Goal: Information Seeking & Learning: Learn about a topic

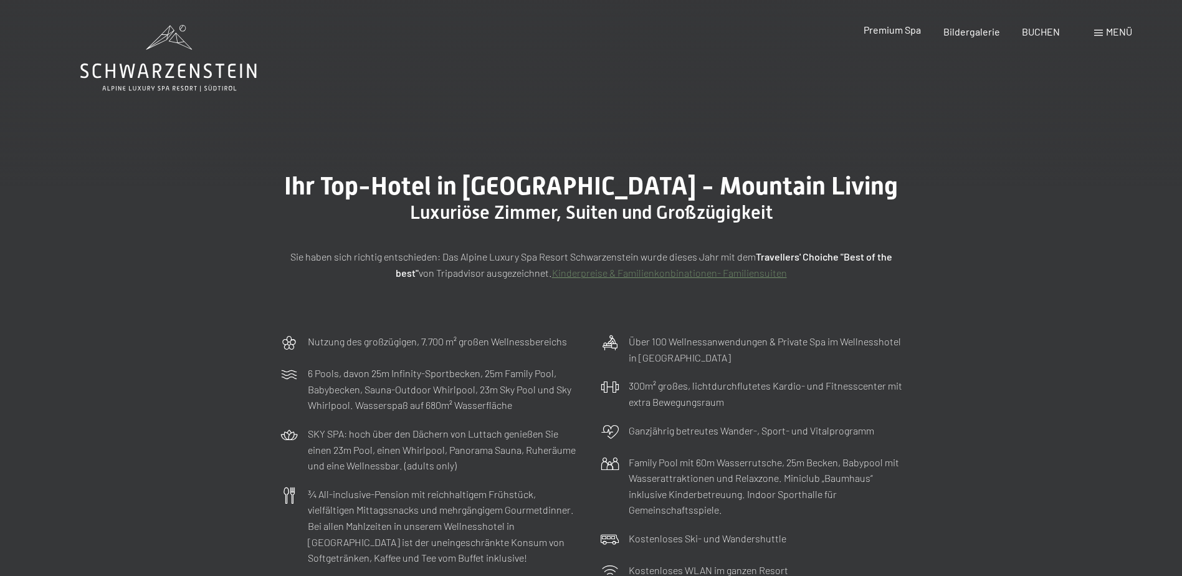
click at [903, 31] on span "Premium Spa" at bounding box center [892, 30] width 57 height 12
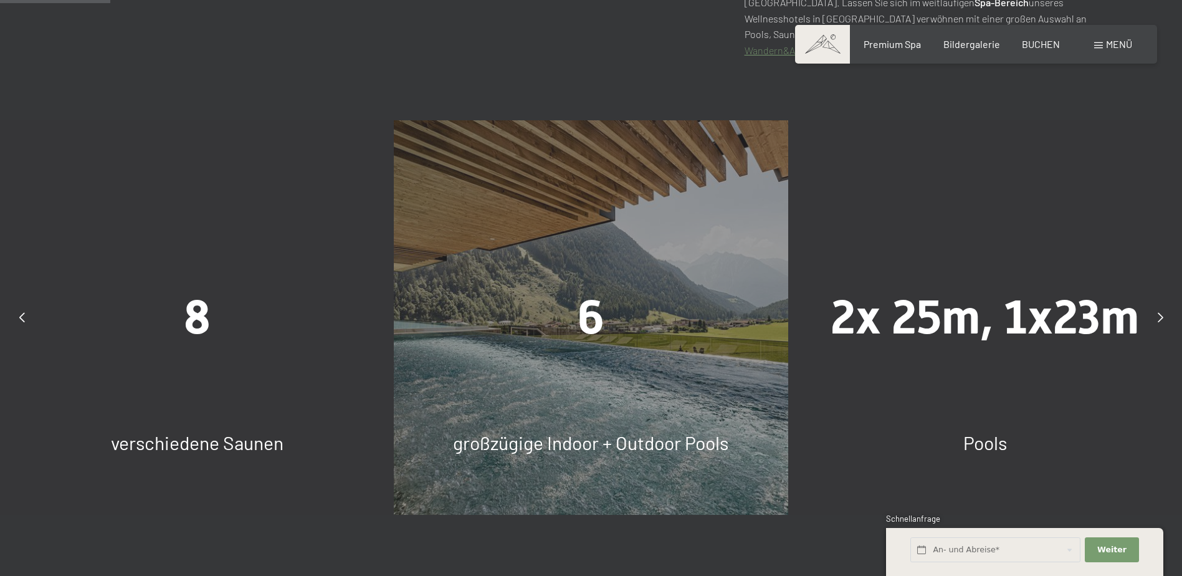
scroll to position [873, 0]
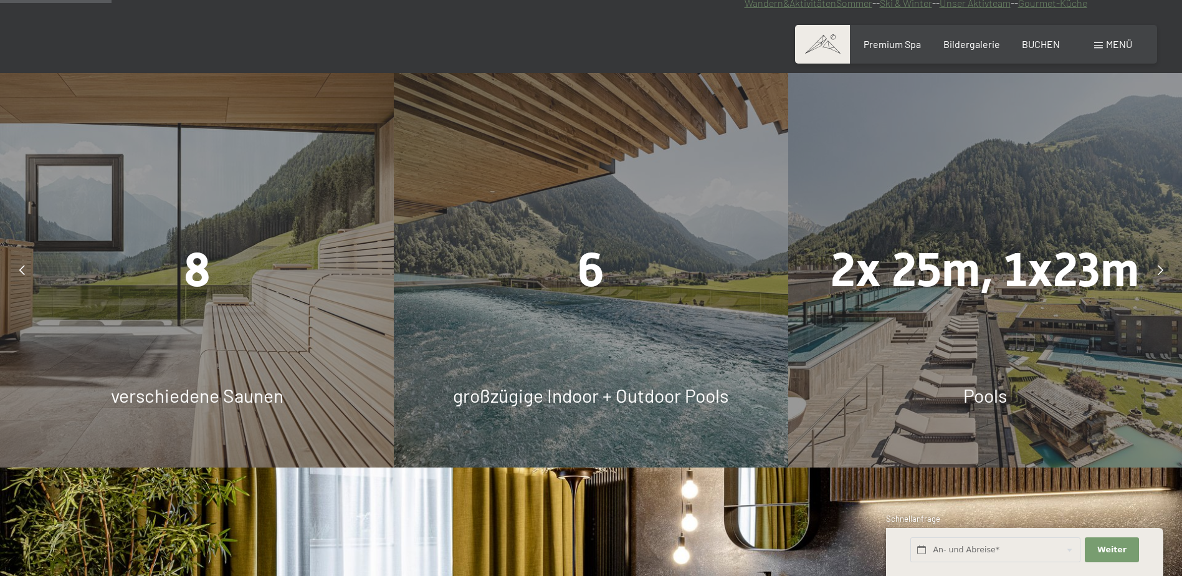
click at [235, 321] on div "8 verschiedene Saunen" at bounding box center [197, 270] width 394 height 394
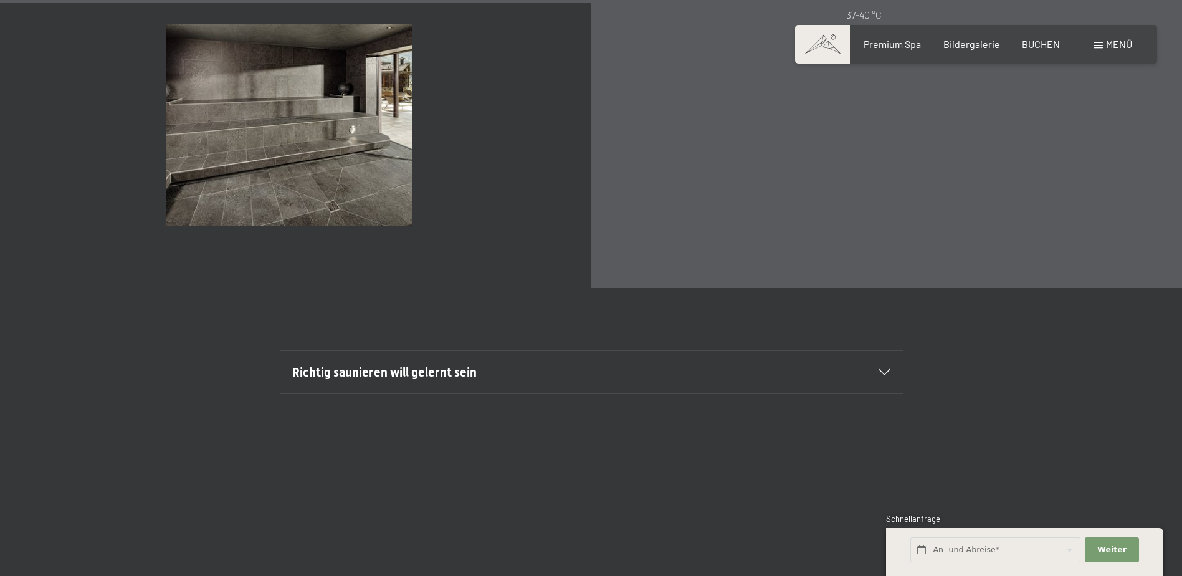
scroll to position [4737, 0]
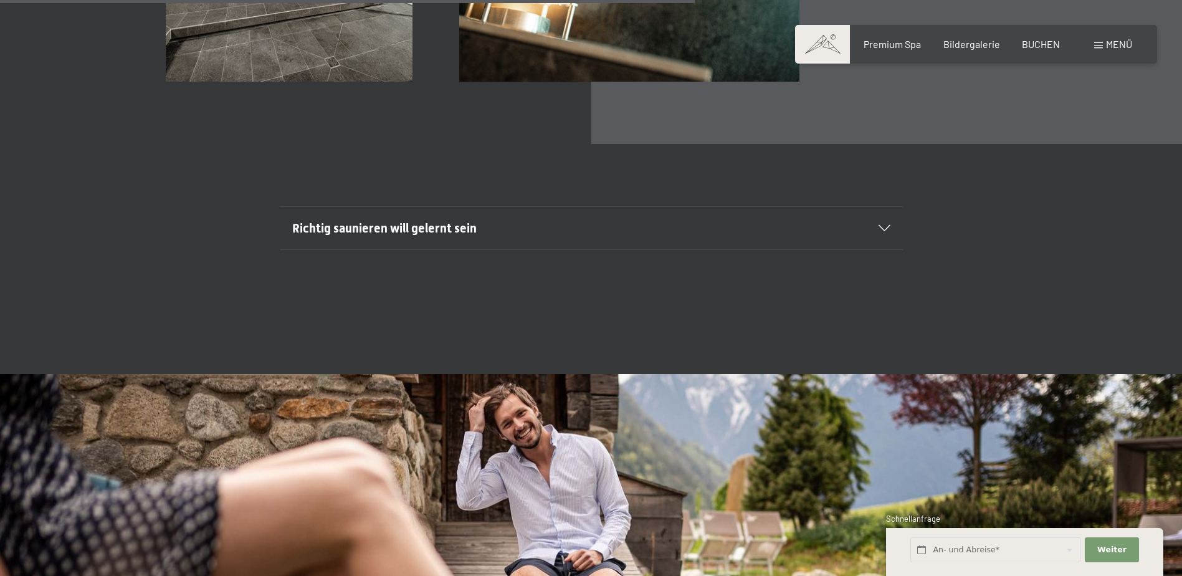
click at [886, 227] on icon at bounding box center [885, 228] width 12 height 6
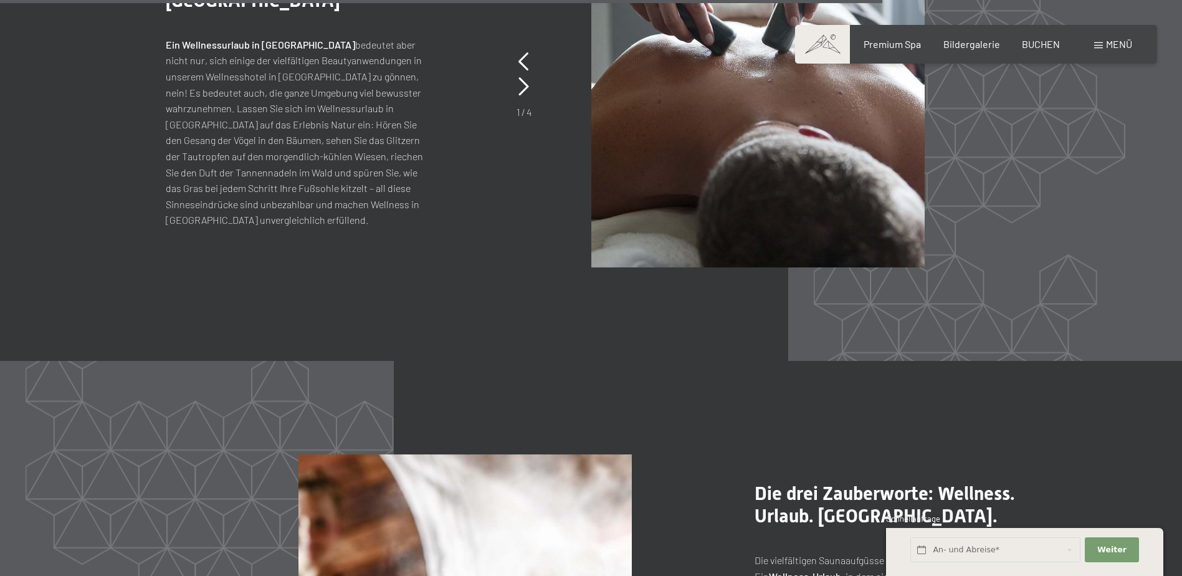
scroll to position [6419, 0]
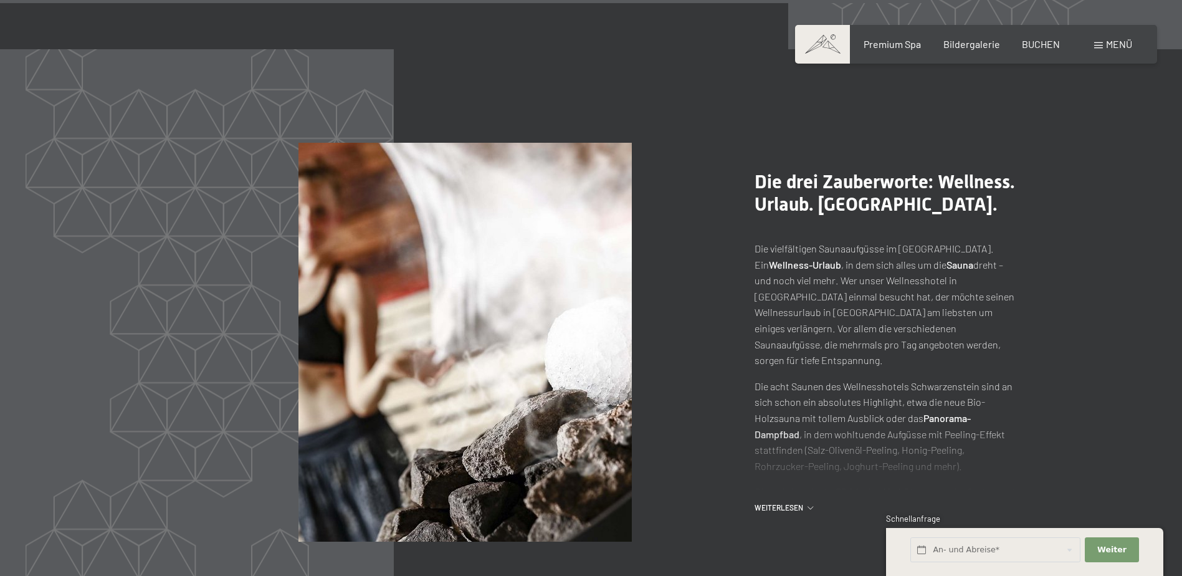
click at [1111, 42] on span "Menü" at bounding box center [1119, 44] width 26 height 12
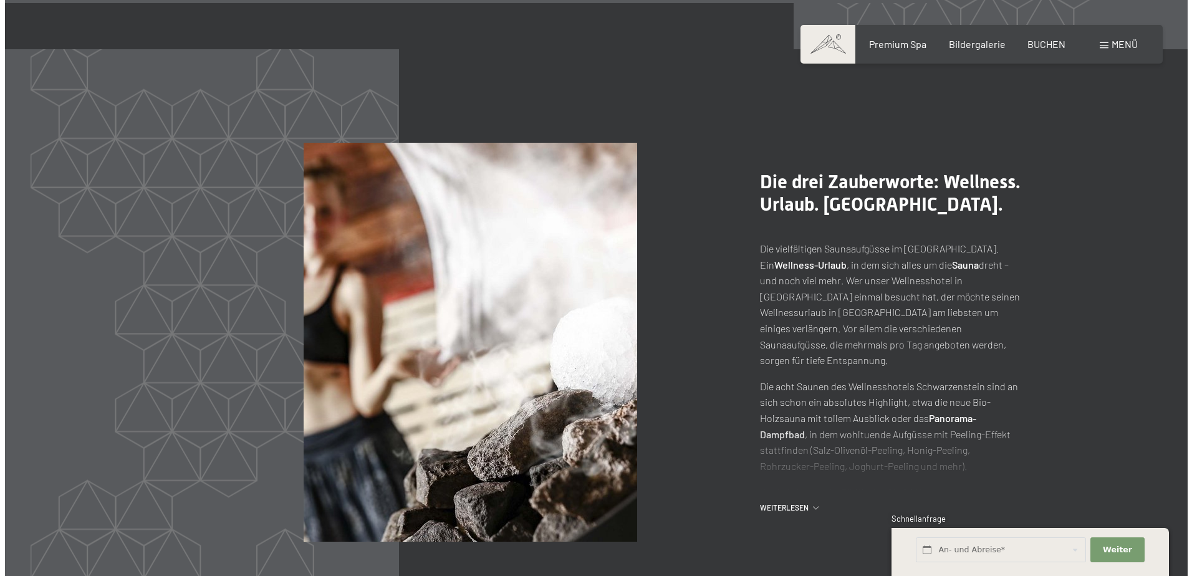
scroll to position [6435, 0]
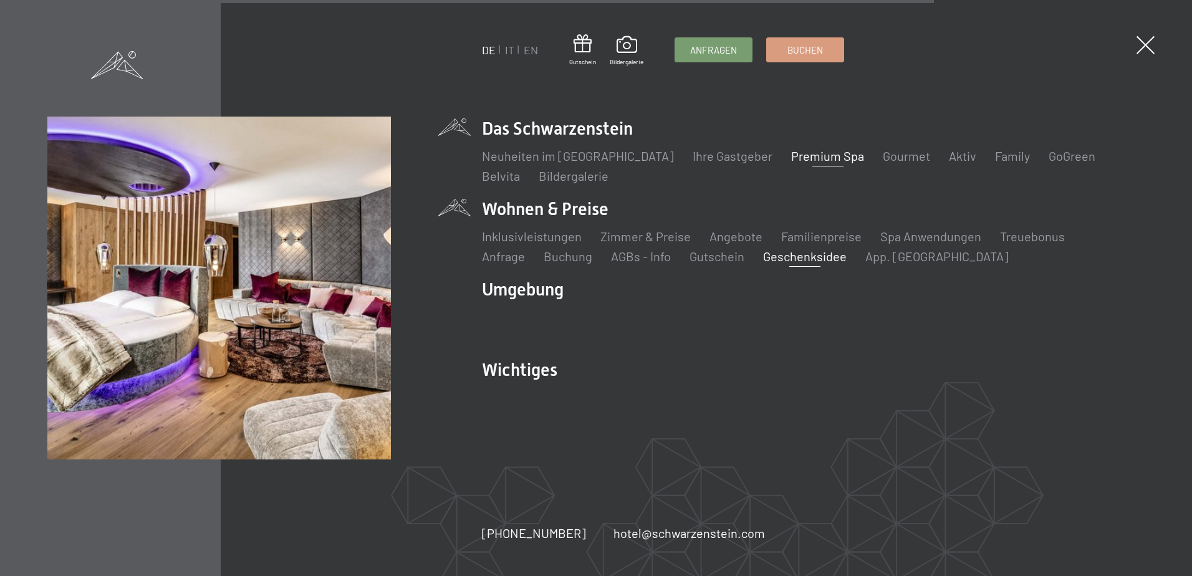
click at [763, 258] on link "Geschenksidee" at bounding box center [805, 256] width 84 height 15
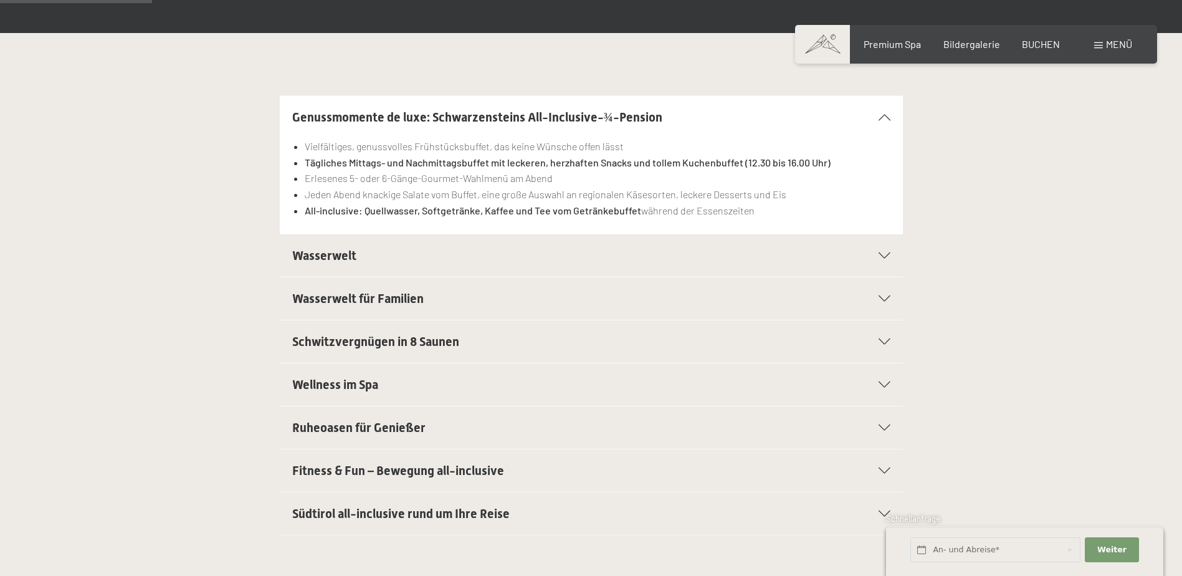
scroll to position [312, 0]
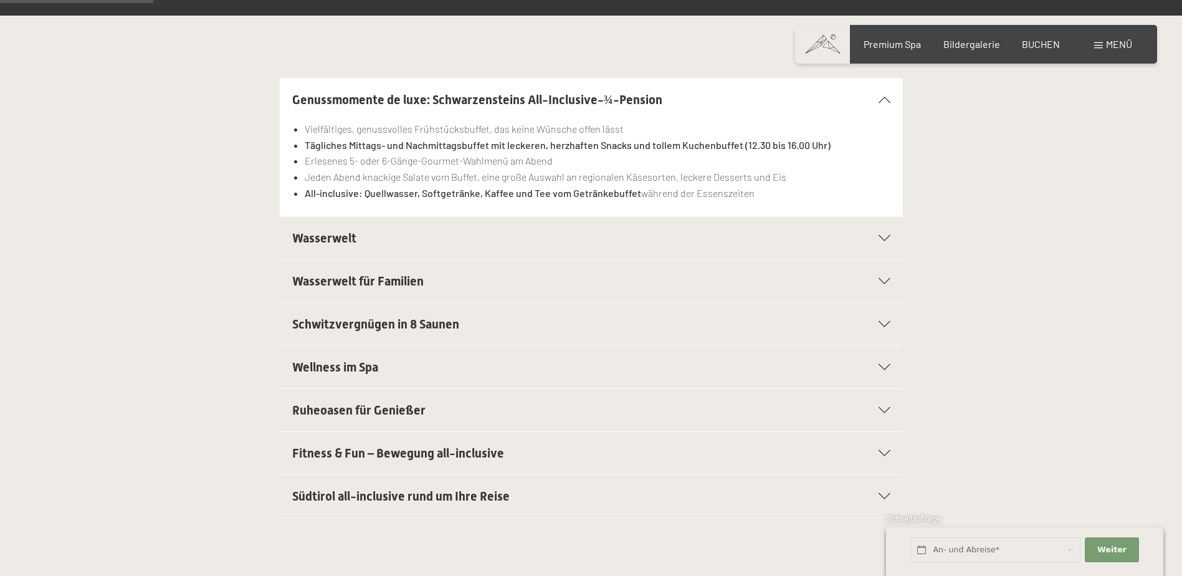
click at [886, 371] on div "Wellness im Spa" at bounding box center [591, 367] width 598 height 42
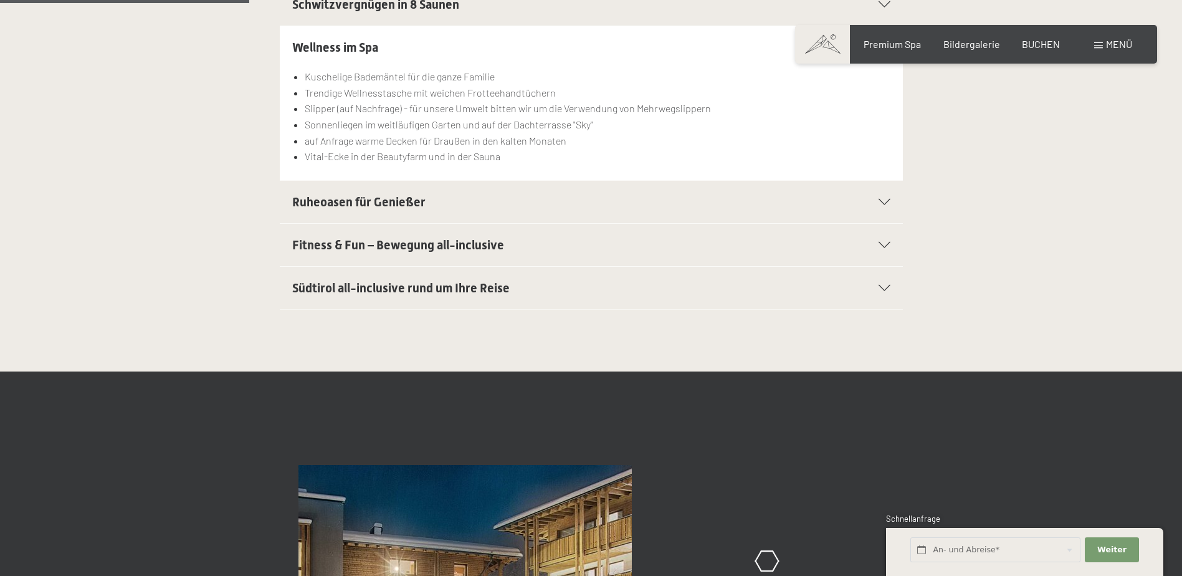
scroll to position [623, 0]
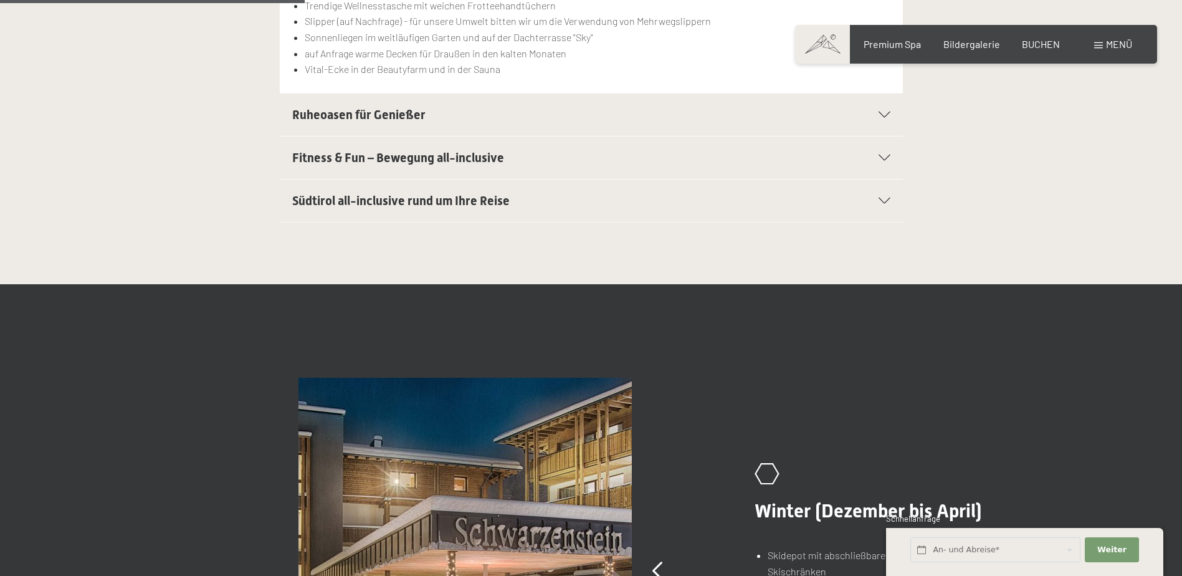
click at [892, 194] on section "Südtirol all-inclusive rund um Ihre Reise Autoabstellplätze in der Garage für a…" at bounding box center [591, 201] width 623 height 44
click at [884, 198] on icon at bounding box center [885, 201] width 12 height 6
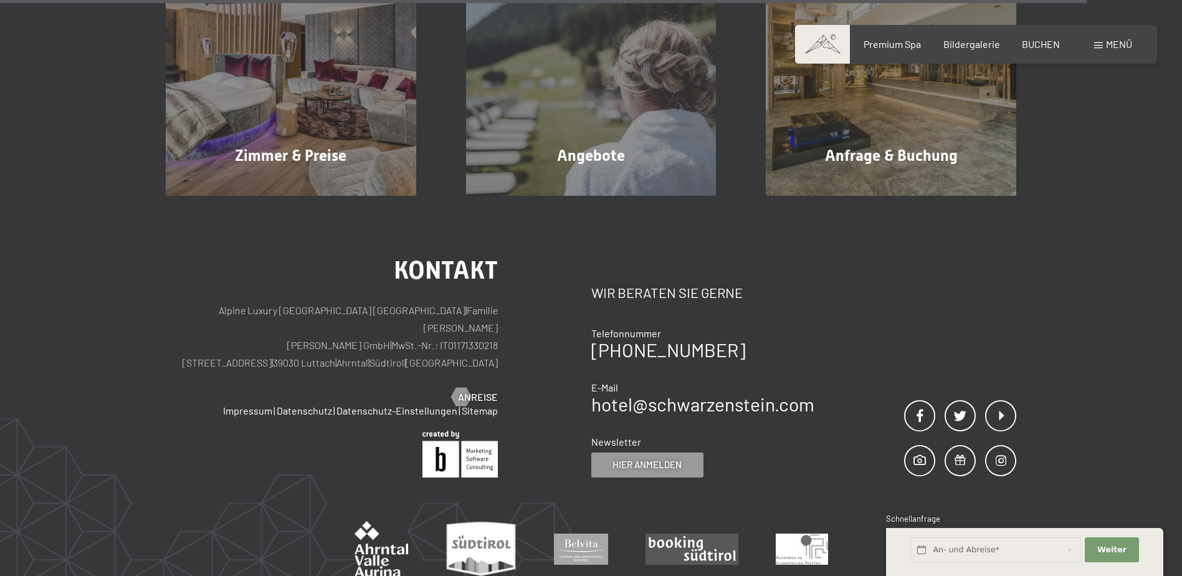
scroll to position [2244, 0]
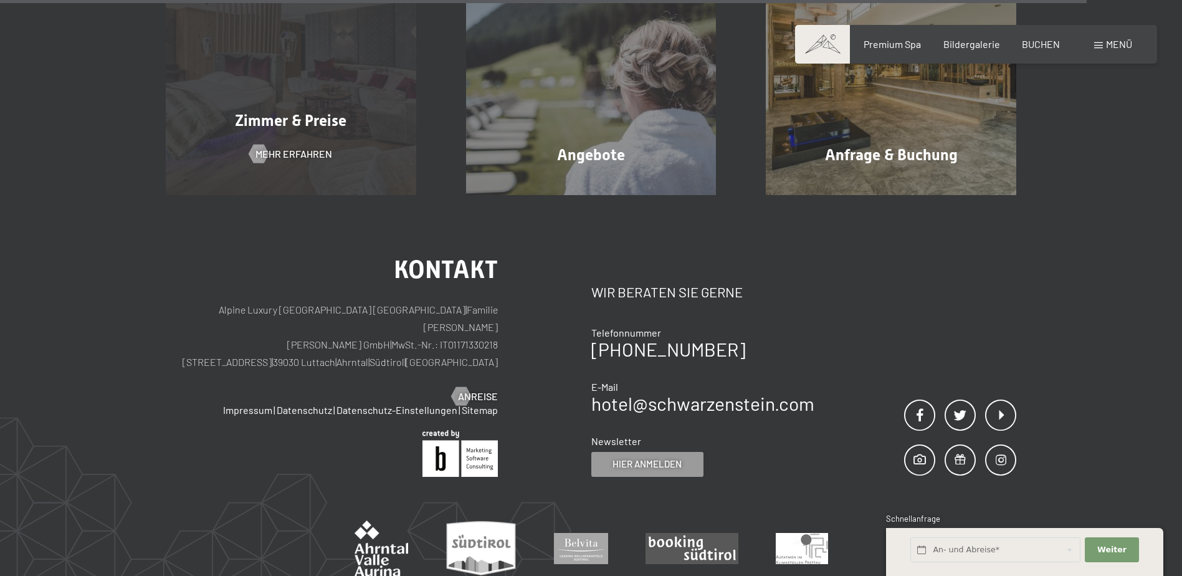
click at [347, 128] on div "Zimmer & Preise" at bounding box center [291, 121] width 300 height 22
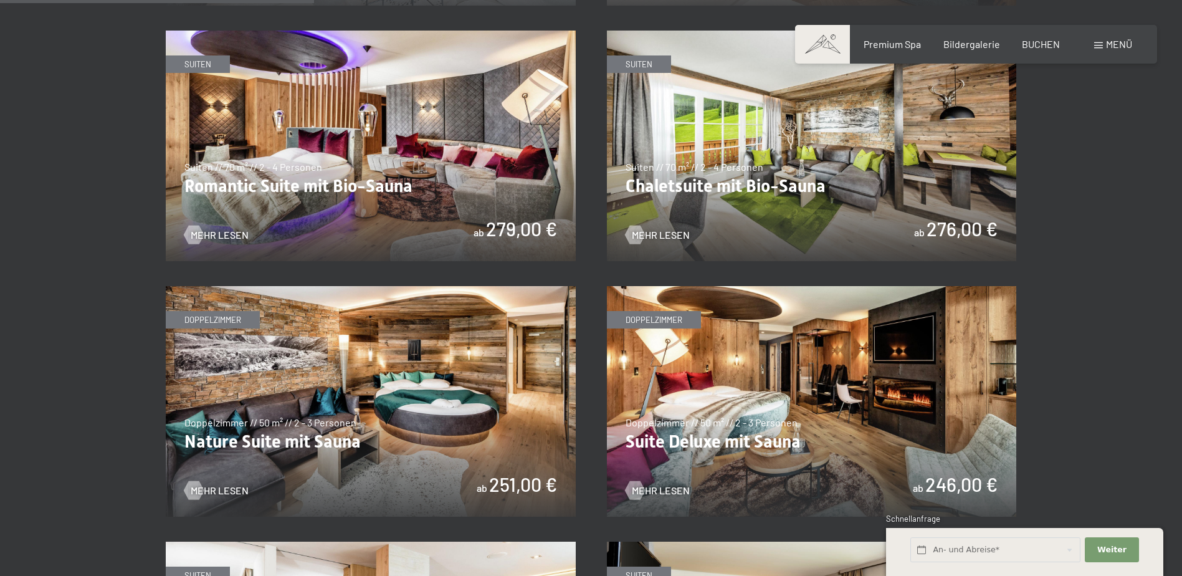
scroll to position [1059, 0]
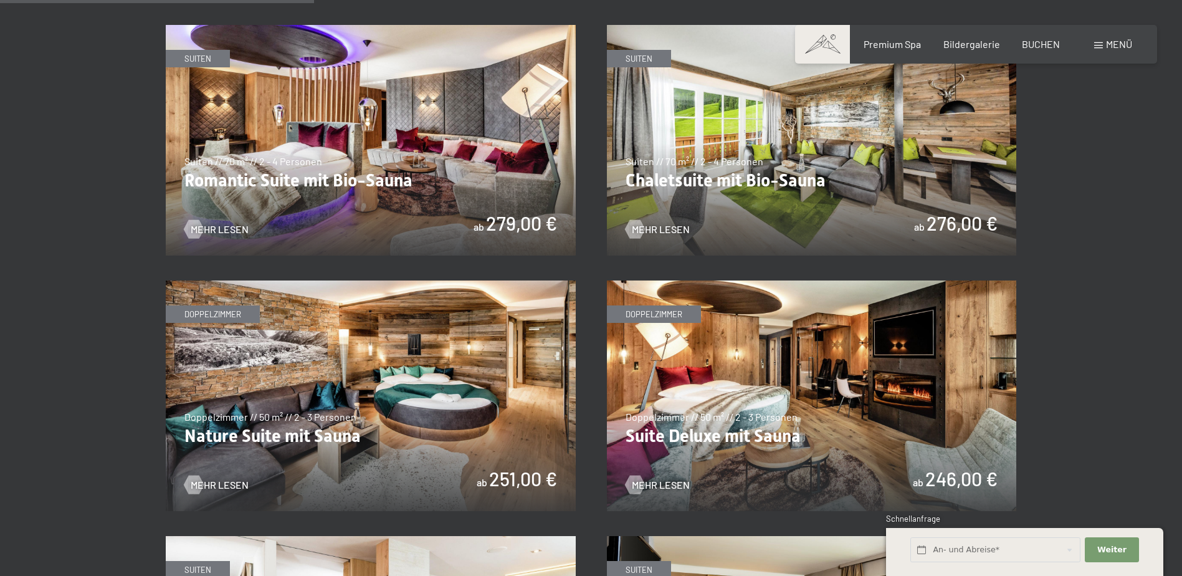
click at [439, 344] on img at bounding box center [371, 395] width 410 height 231
click at [827, 426] on img at bounding box center [812, 395] width 410 height 231
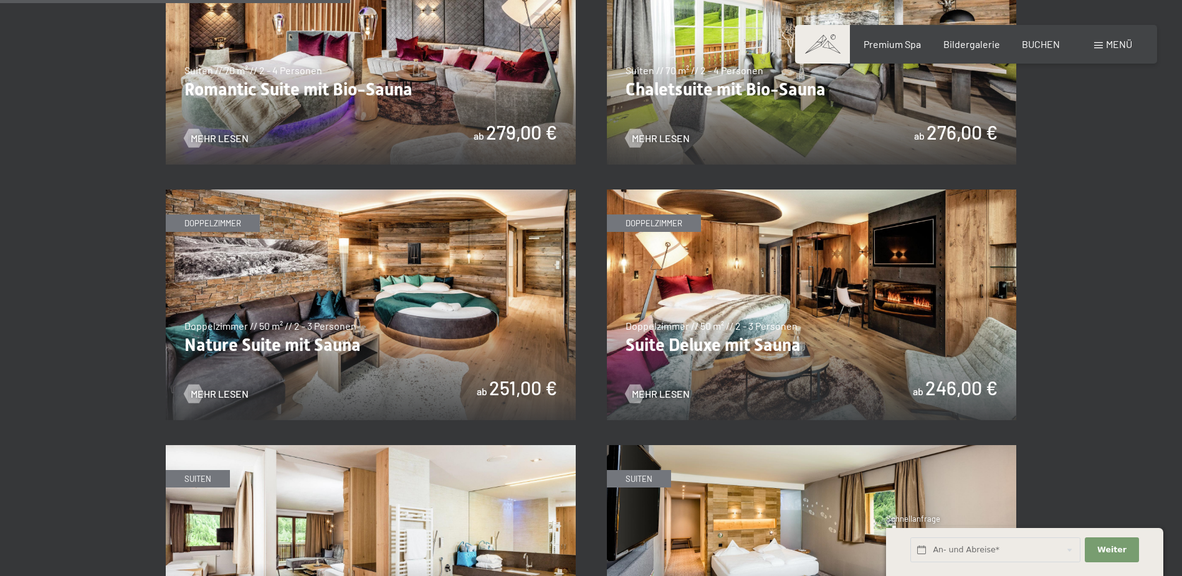
scroll to position [1184, 0]
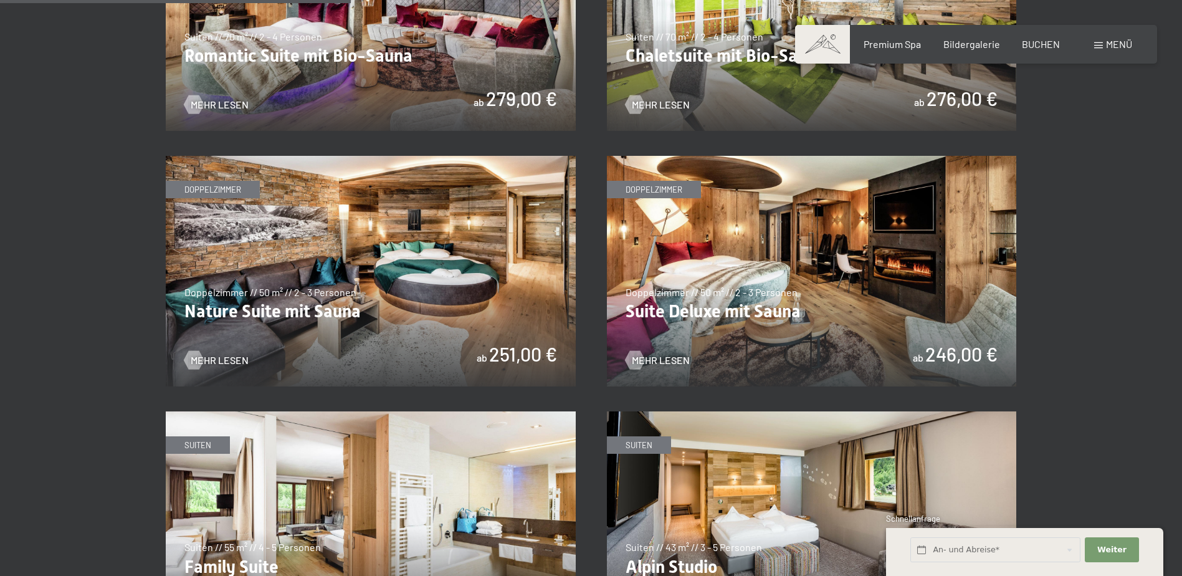
click at [394, 246] on img at bounding box center [371, 271] width 410 height 231
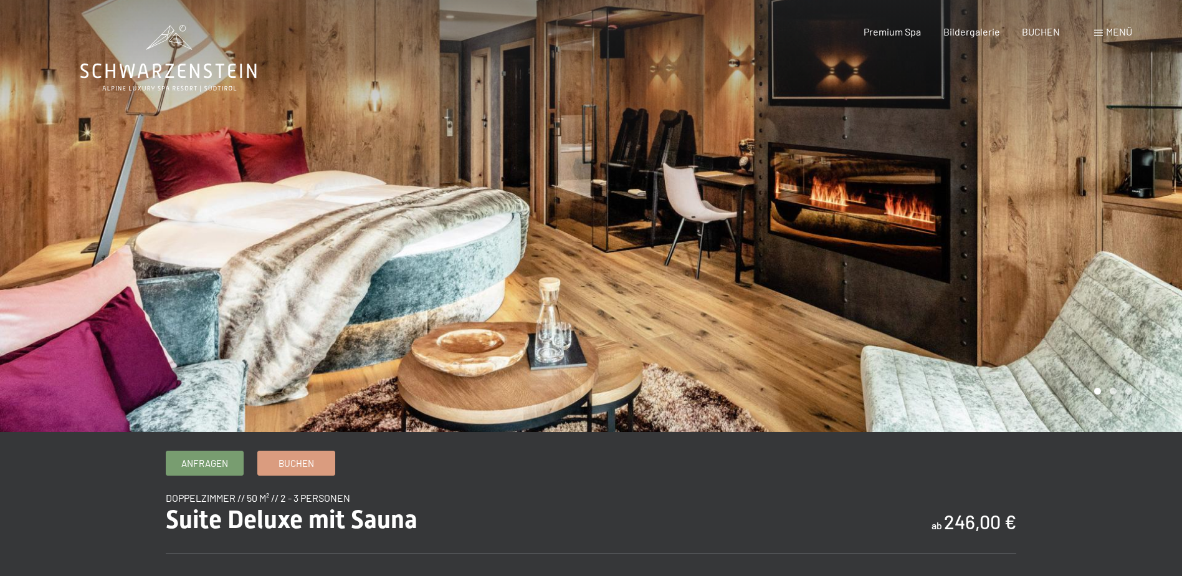
click at [989, 230] on div at bounding box center [886, 216] width 591 height 432
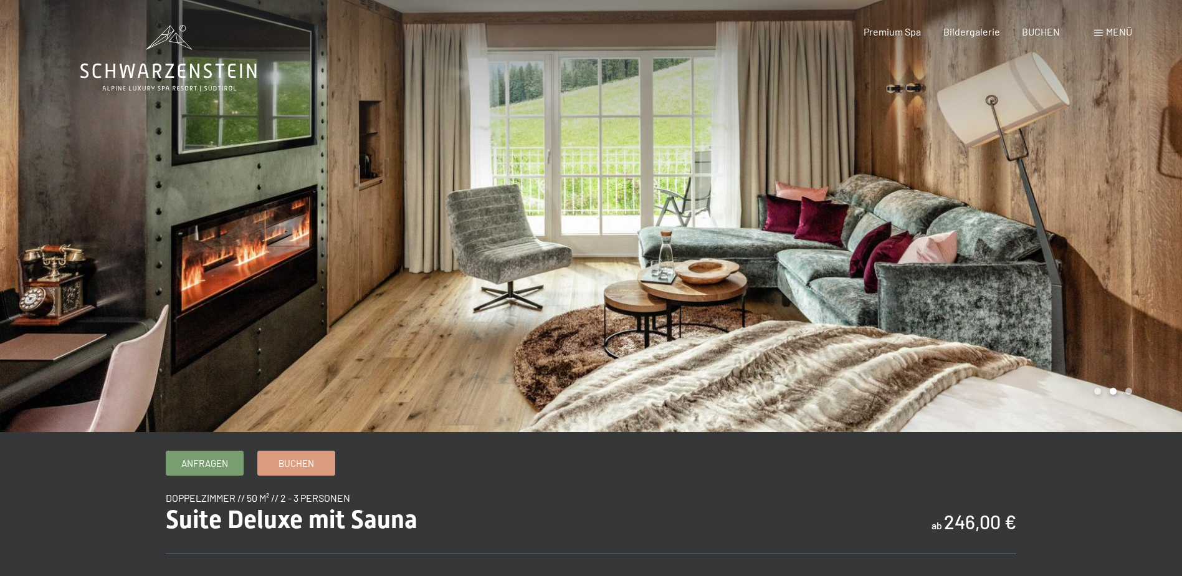
click at [967, 280] on div at bounding box center [886, 216] width 591 height 432
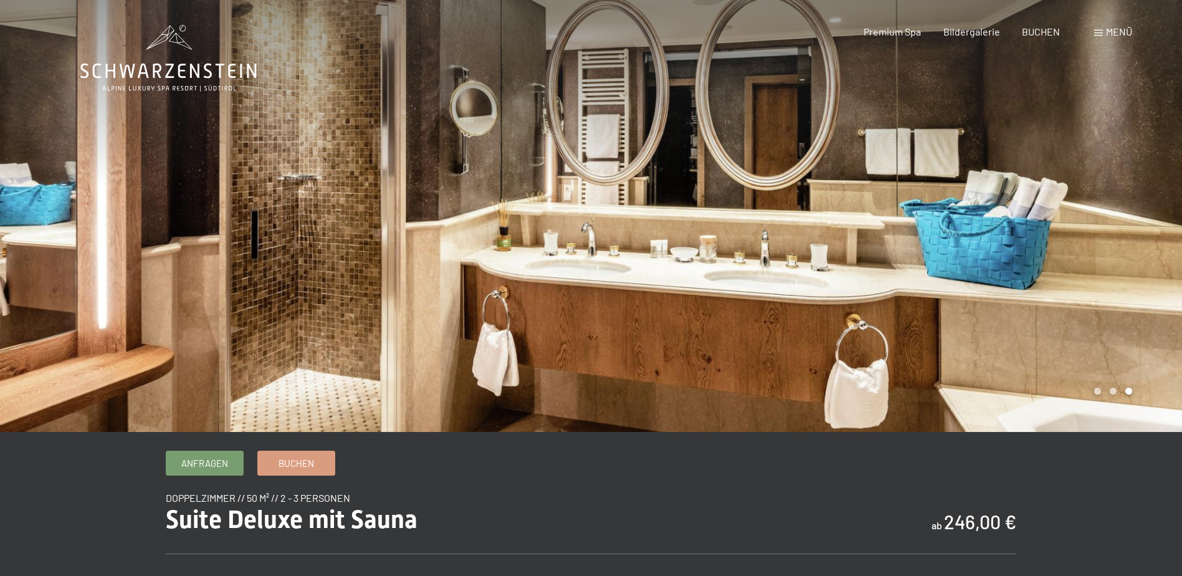
click at [67, 264] on div at bounding box center [295, 216] width 591 height 432
